Goal: Use online tool/utility: Utilize a website feature to perform a specific function

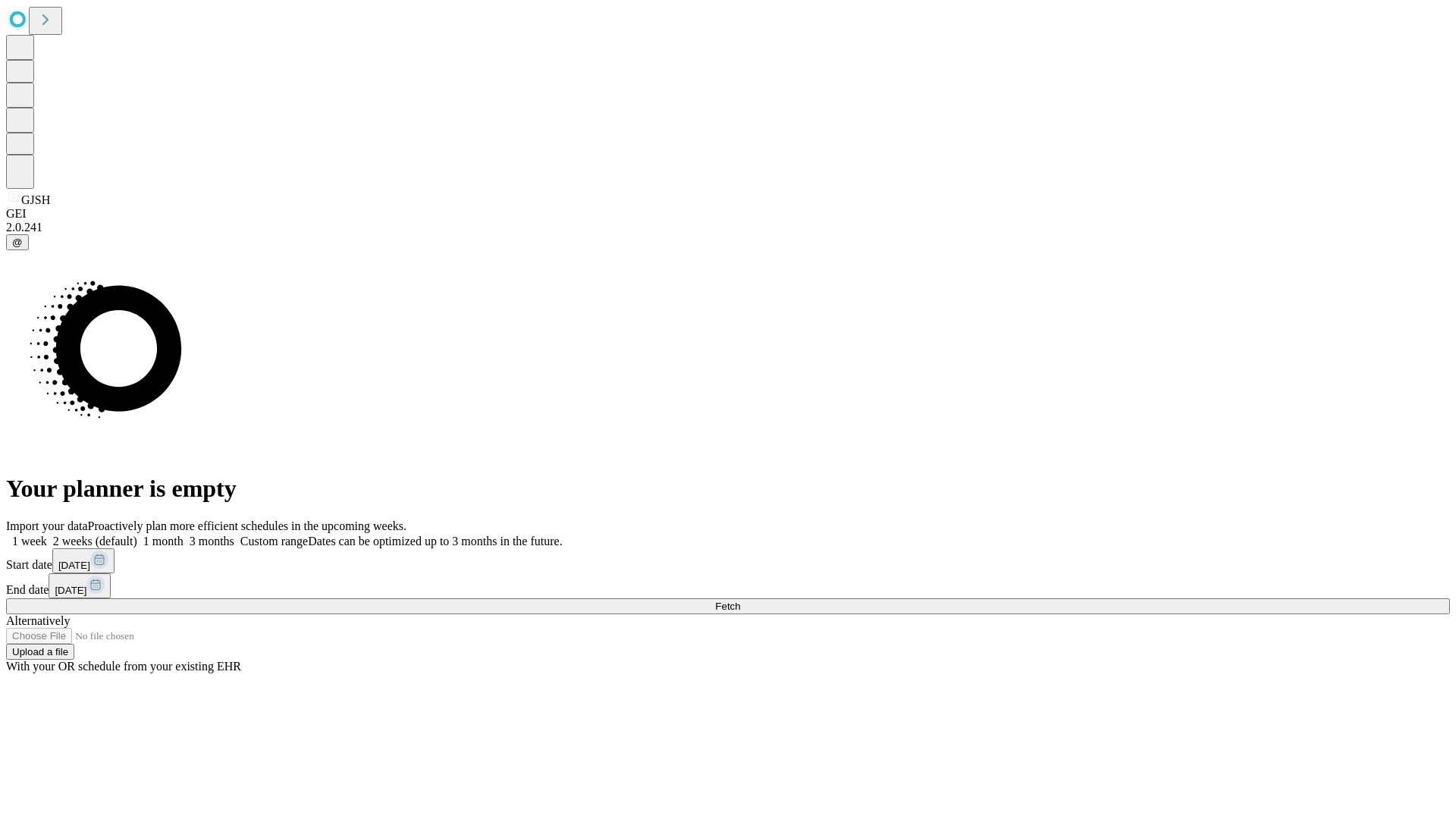
click at [741, 601] on span "Fetch" at bounding box center [728, 607] width 25 height 11
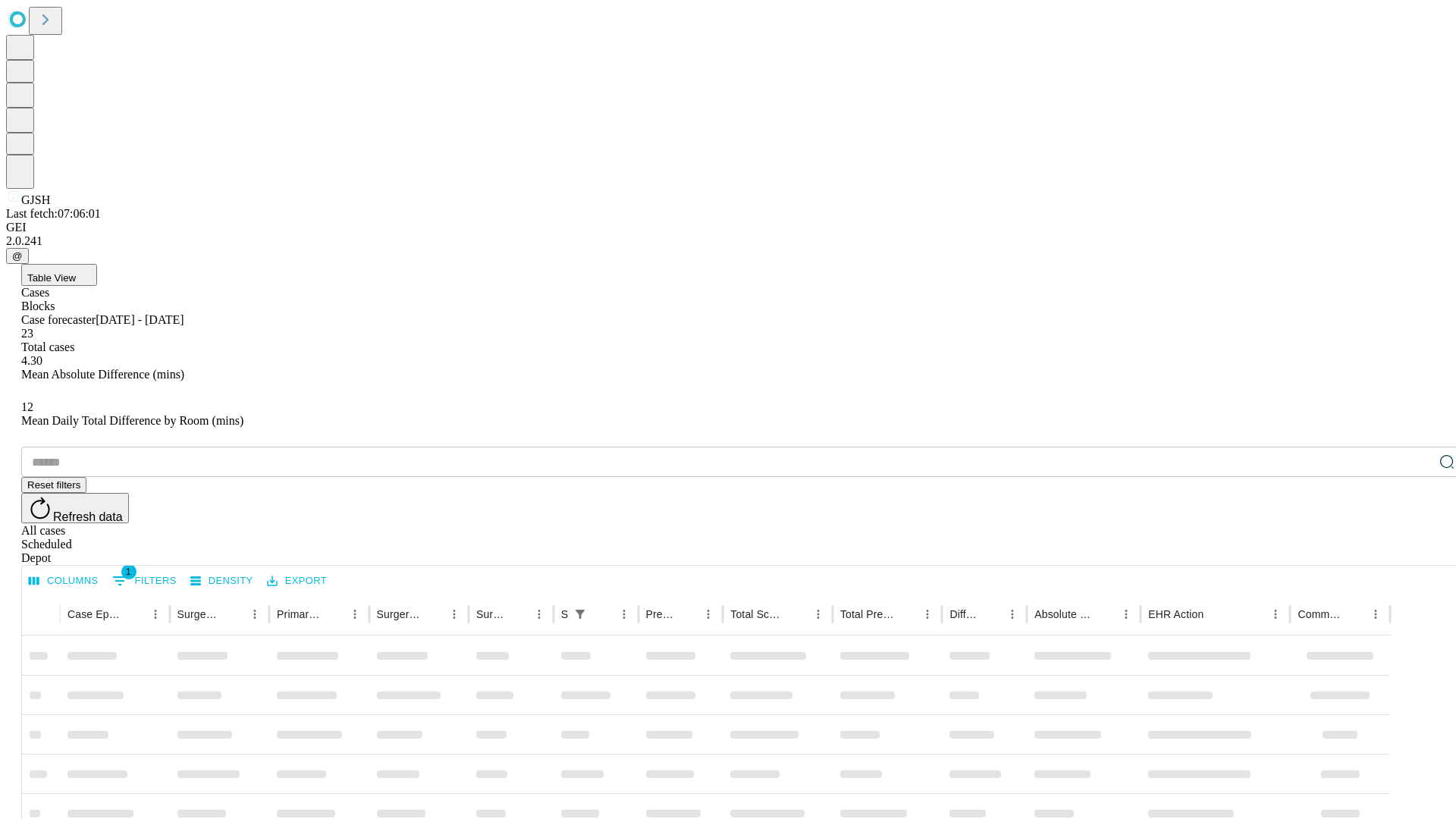
click at [75, 272] on span "Table View" at bounding box center [51, 278] width 48 height 11
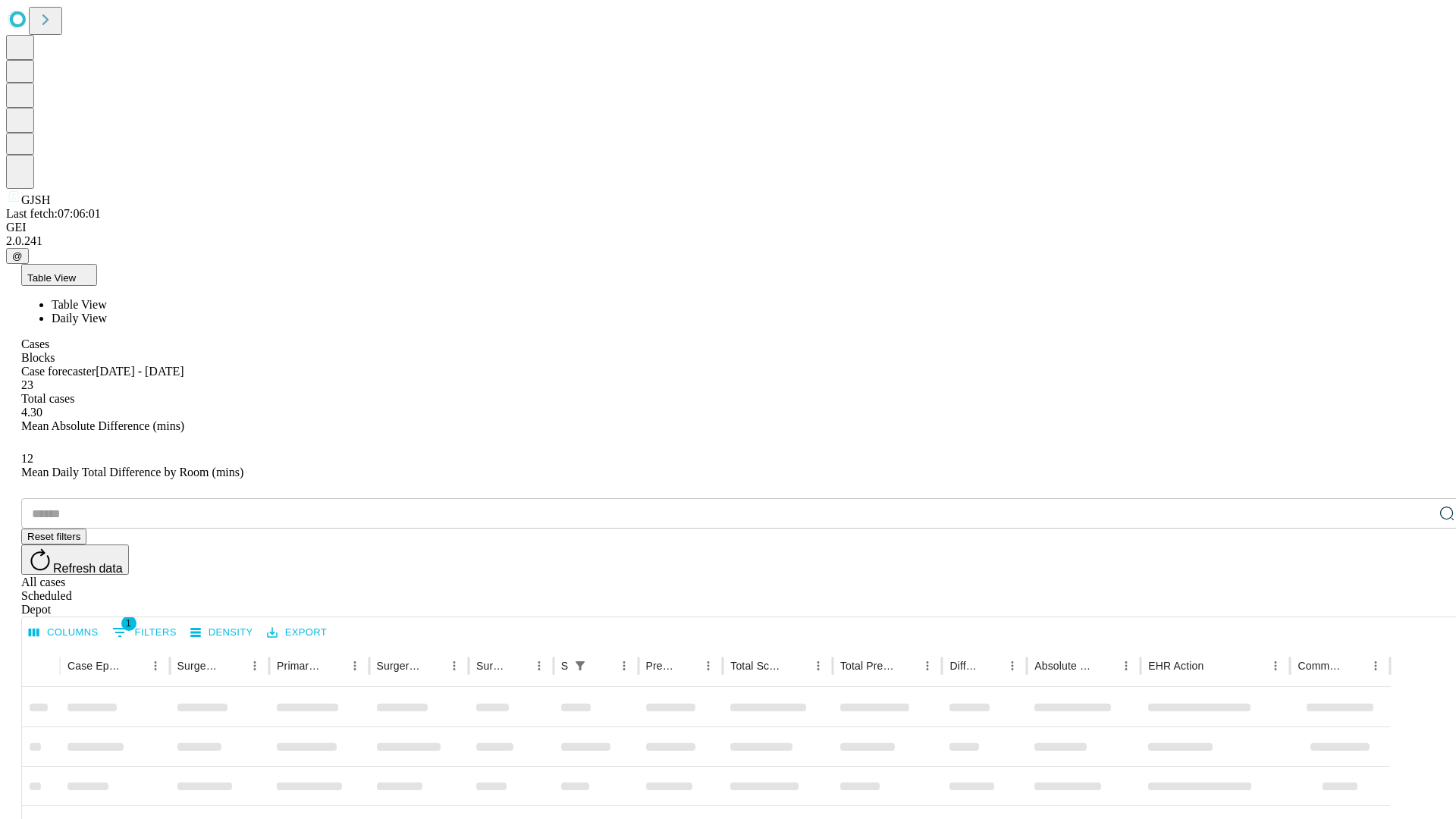
click at [107, 312] on span "Daily View" at bounding box center [78, 319] width 55 height 13
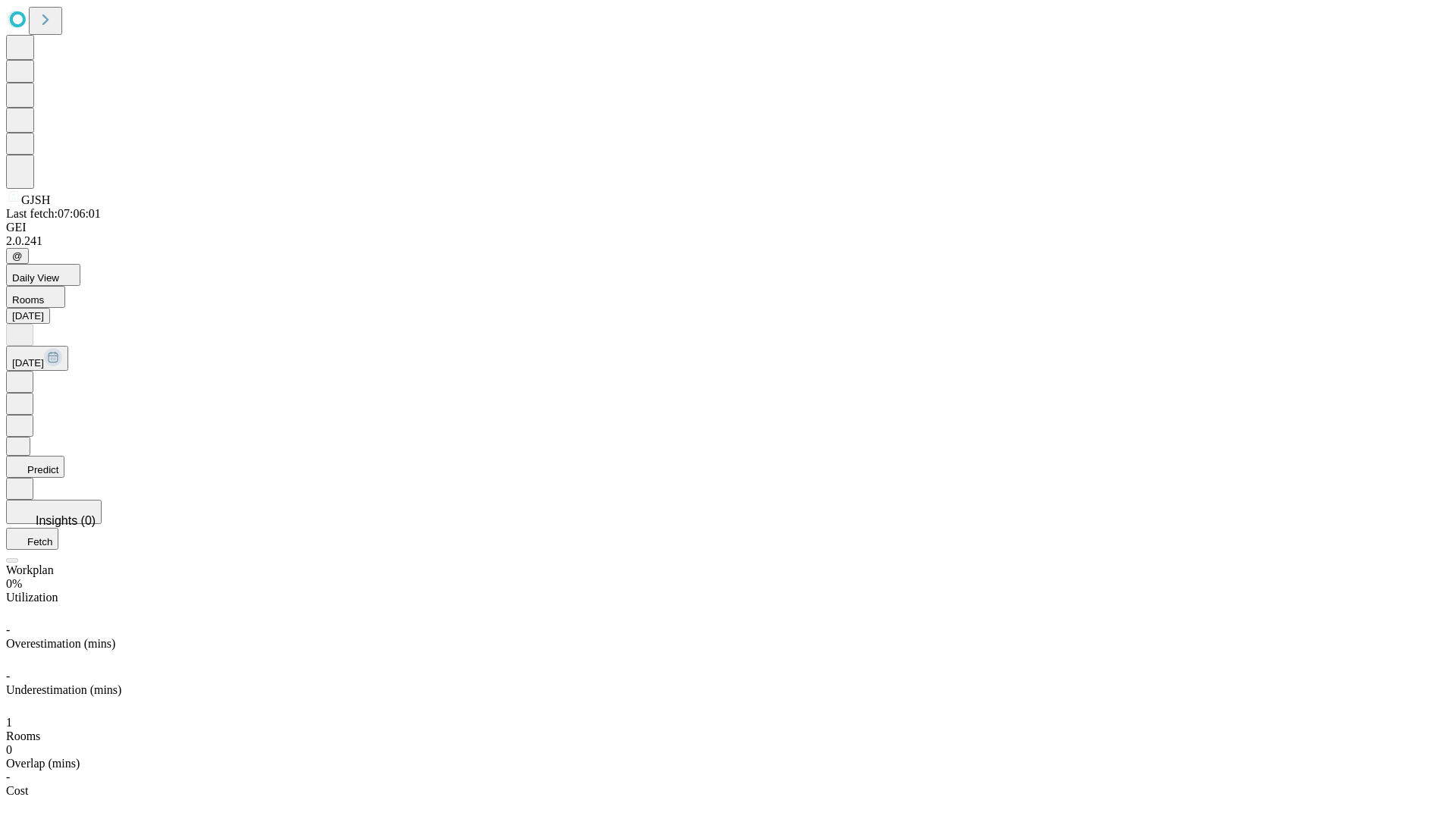
click at [64, 456] on button "Predict" at bounding box center [35, 467] width 59 height 22
